Goal: Check status: Check status

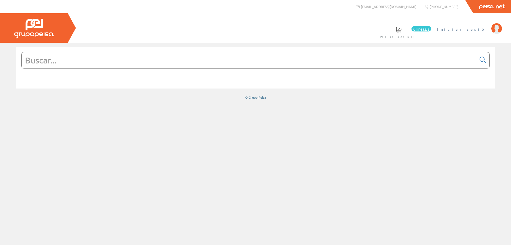
click at [475, 26] on link "Iniciar sesión" at bounding box center [469, 24] width 65 height 5
click at [469, 30] on font "Carmen Soler Martínez" at bounding box center [464, 29] width 49 height 5
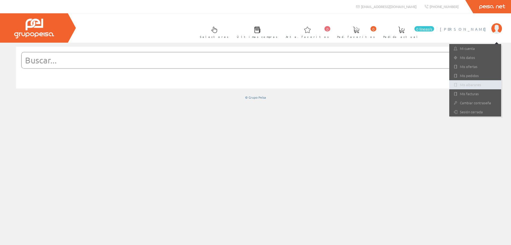
click at [466, 84] on font "Mis albaranes" at bounding box center [470, 84] width 21 height 5
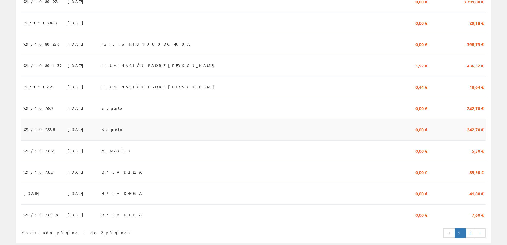
scroll to position [468, 0]
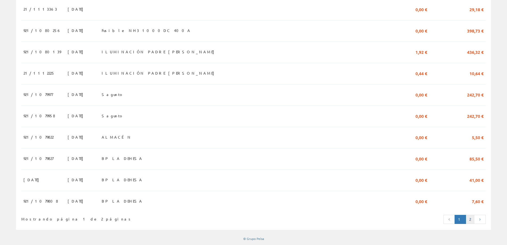
click at [470, 219] on font "2" at bounding box center [470, 218] width 2 height 5
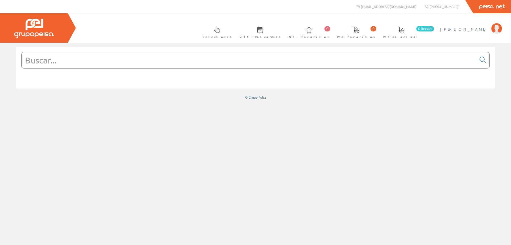
click at [471, 28] on span "[PERSON_NAME]" at bounding box center [464, 28] width 49 height 5
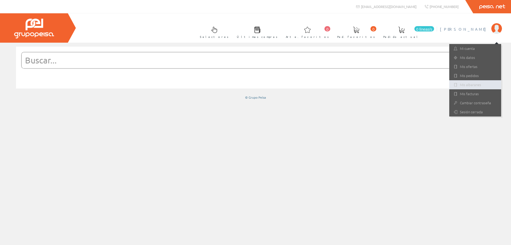
click at [468, 86] on link "Mis albaranes" at bounding box center [475, 84] width 52 height 9
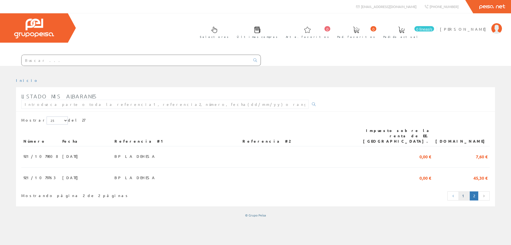
click at [463, 192] on link "1" at bounding box center [464, 195] width 11 height 9
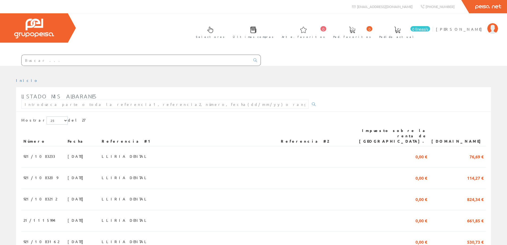
click at [89, 59] on input "text" at bounding box center [136, 60] width 229 height 11
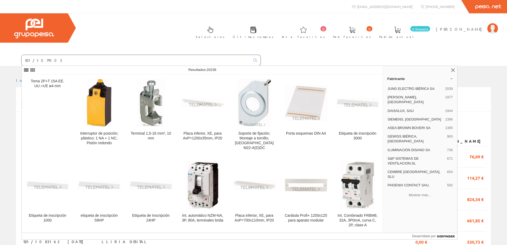
type input "921/1079103"
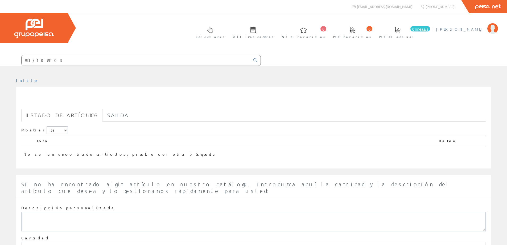
click at [460, 30] on font "[PERSON_NAME]" at bounding box center [460, 29] width 49 height 5
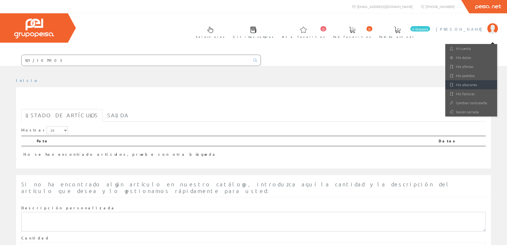
click at [461, 85] on font "Mis albaranes" at bounding box center [466, 84] width 21 height 5
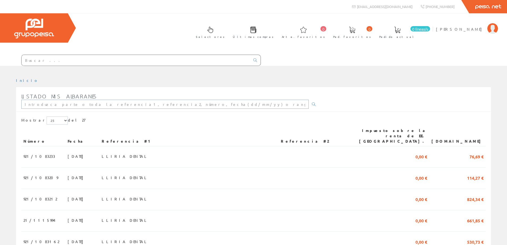
click at [85, 103] on input "text" at bounding box center [164, 104] width 287 height 9
type input "921/1079103"
